Goal: Task Accomplishment & Management: Manage account settings

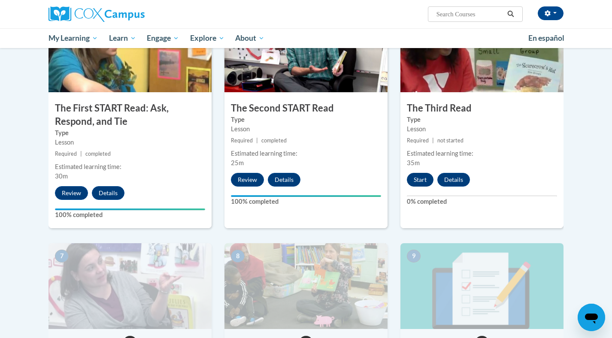
scroll to position [457, 0]
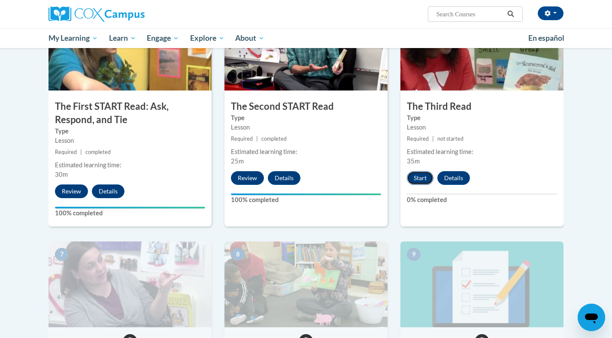
click at [419, 183] on button "Start" at bounding box center [420, 178] width 27 height 14
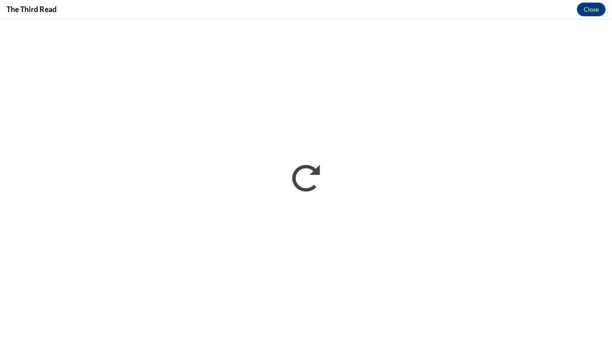
scroll to position [0, 0]
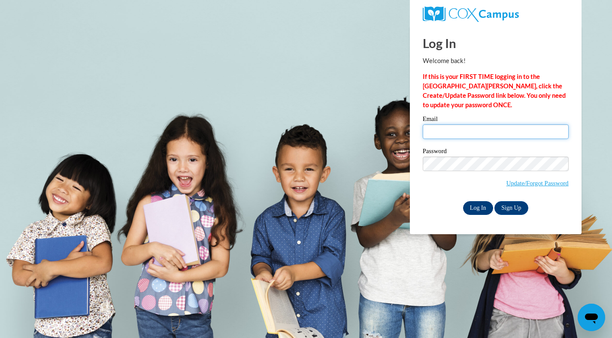
type input "Alana.LearningLegends@Gmail.Com"
click at [478, 204] on input "Log In" at bounding box center [478, 208] width 30 height 14
click at [474, 210] on input "Log In" at bounding box center [478, 208] width 30 height 14
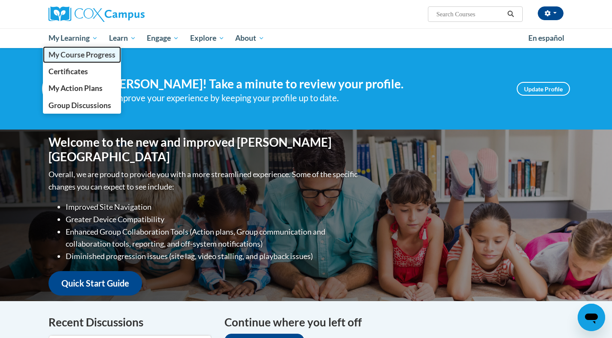
click at [83, 56] on span "My Course Progress" at bounding box center [82, 54] width 67 height 9
